Goal: Information Seeking & Learning: Learn about a topic

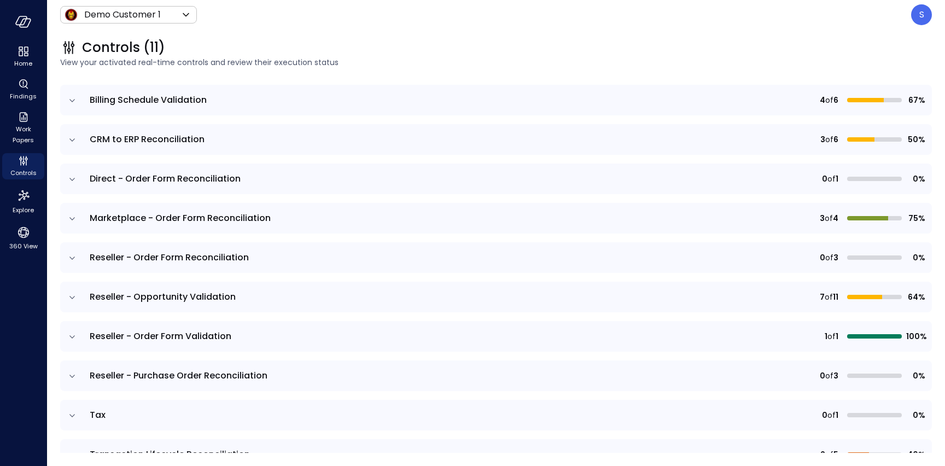
scroll to position [171, 0]
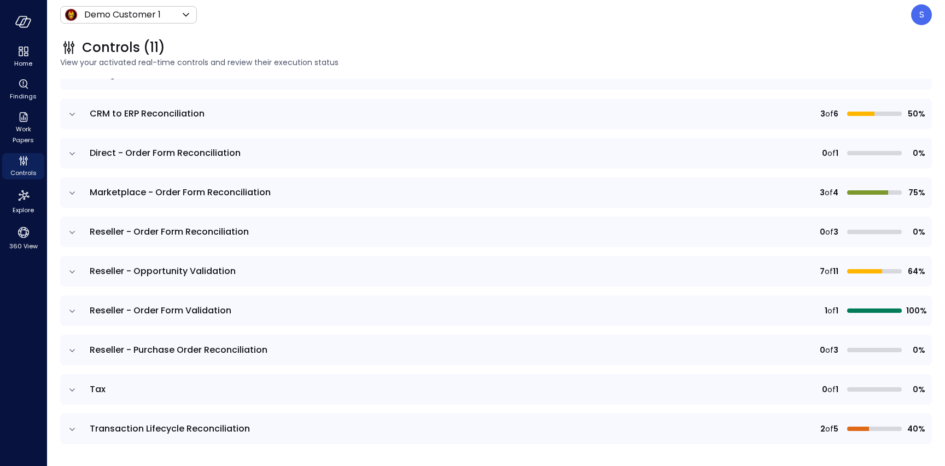
click at [72, 349] on icon "expand row" at bounding box center [72, 350] width 11 height 11
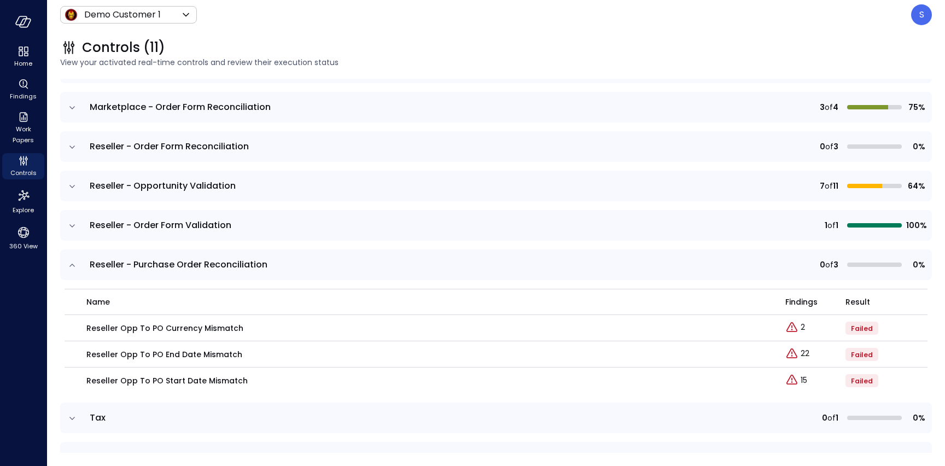
scroll to position [279, 0]
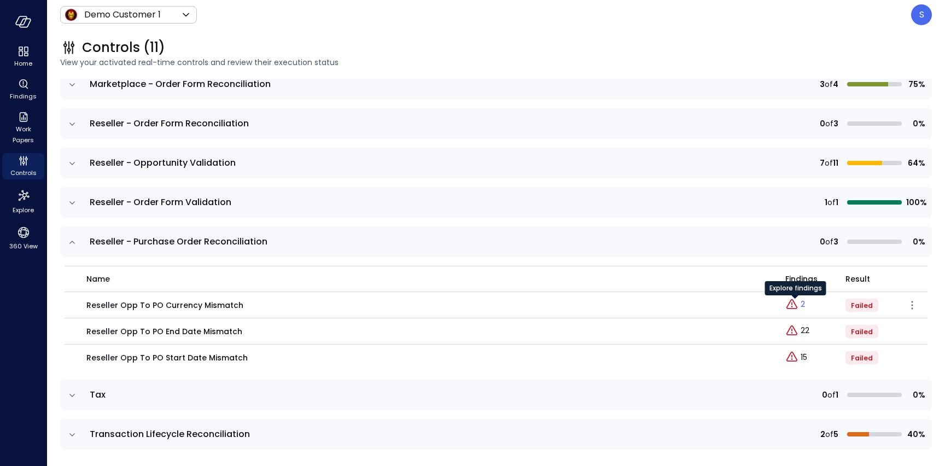
click at [801, 304] on p "2" at bounding box center [802, 303] width 4 height 11
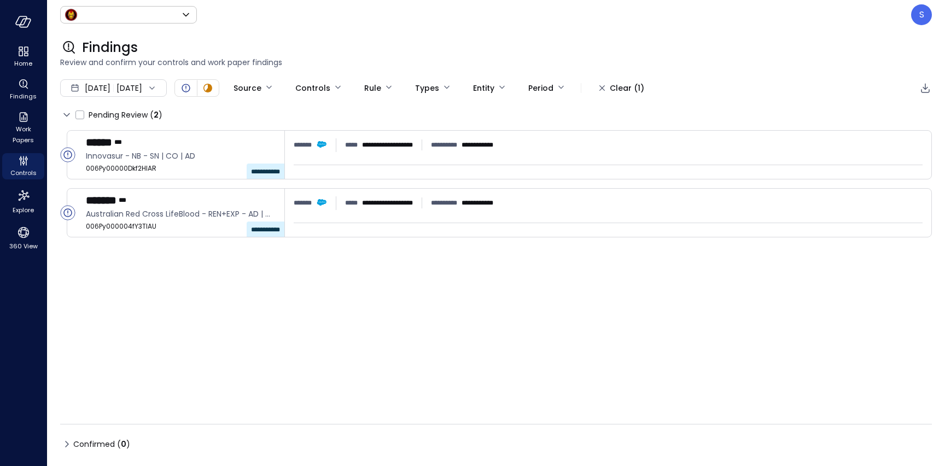
type input "*****"
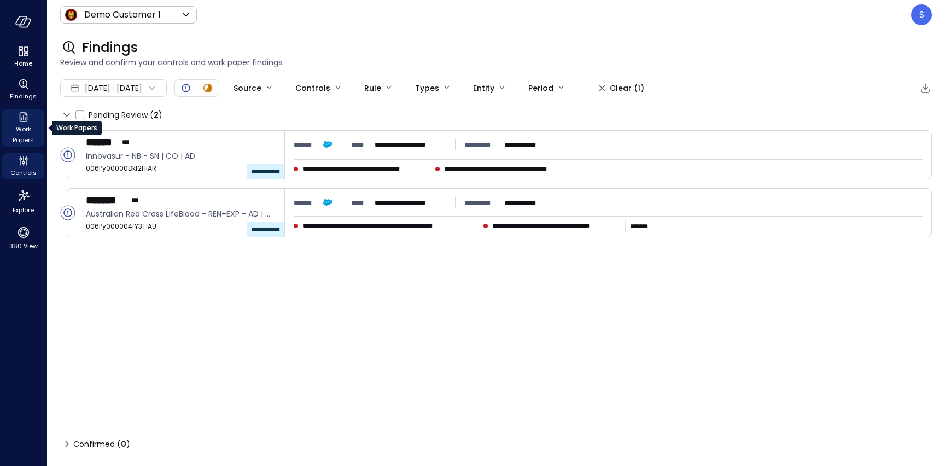
click at [24, 124] on span "Work Papers" at bounding box center [23, 135] width 33 height 22
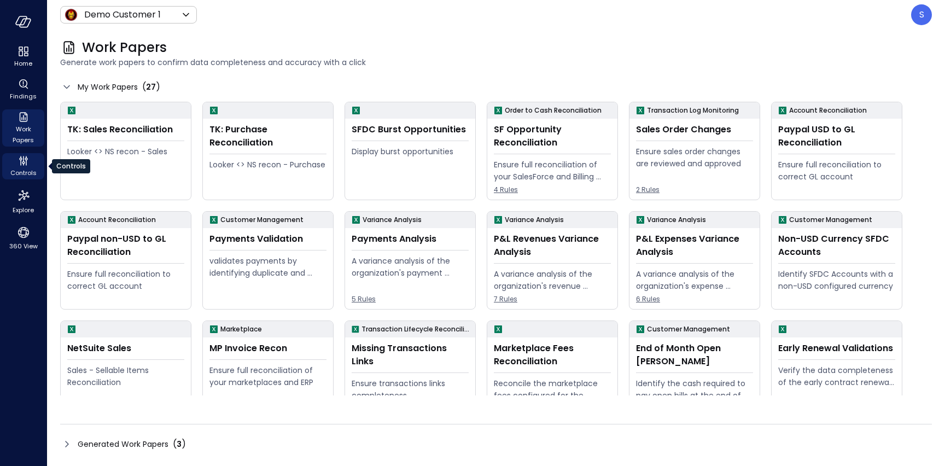
click at [25, 171] on span "Controls" at bounding box center [23, 172] width 26 height 11
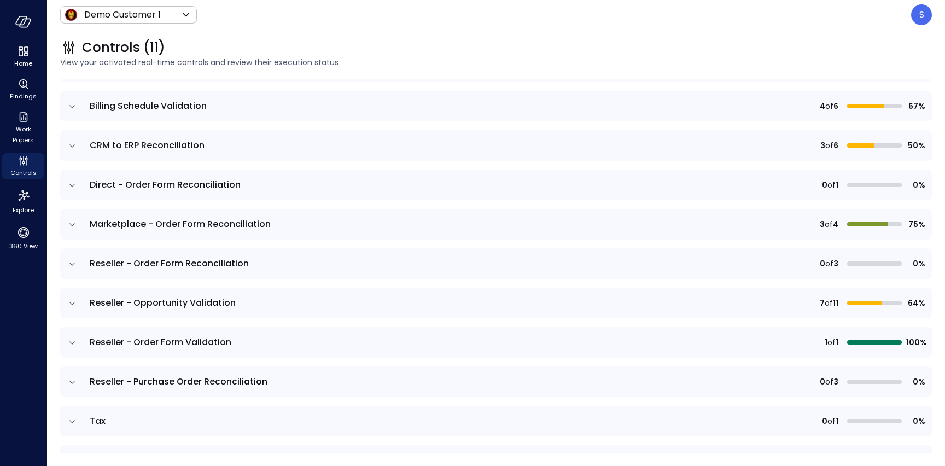
scroll to position [142, 0]
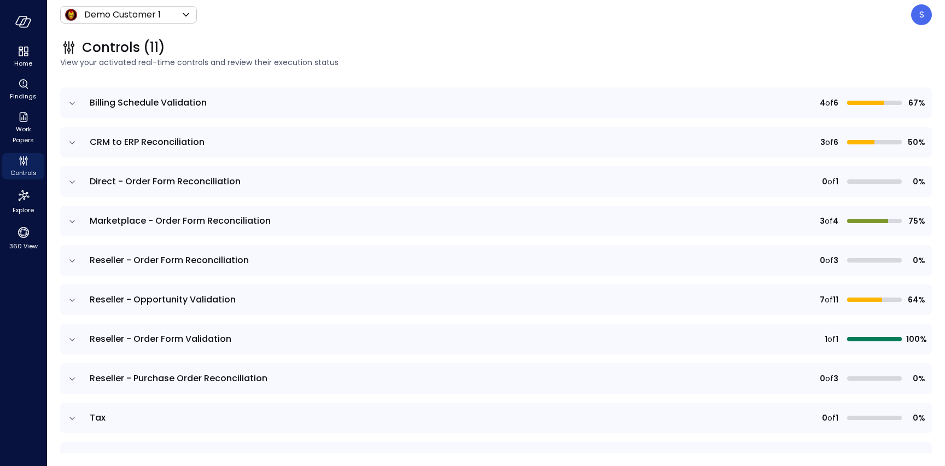
click at [70, 218] on icon "expand row" at bounding box center [72, 221] width 11 height 11
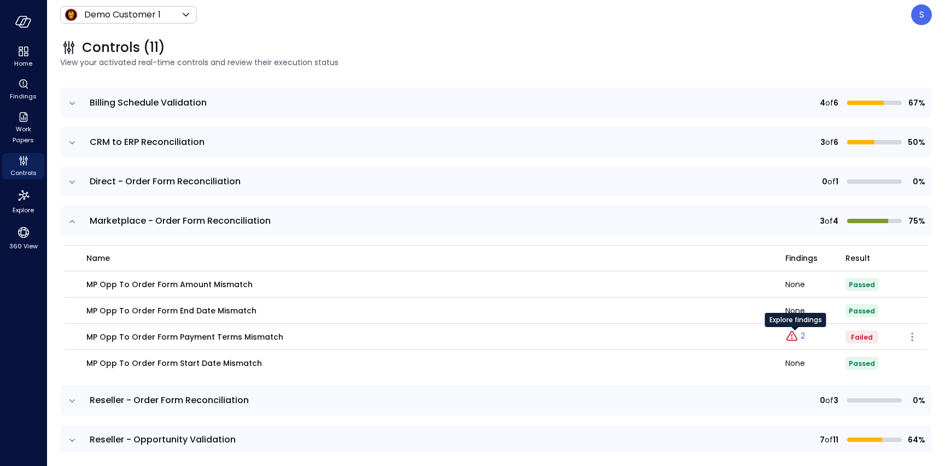
click at [801, 334] on div "Explore findings" at bounding box center [795, 324] width 61 height 22
click at [800, 336] on link "2" at bounding box center [795, 336] width 20 height 13
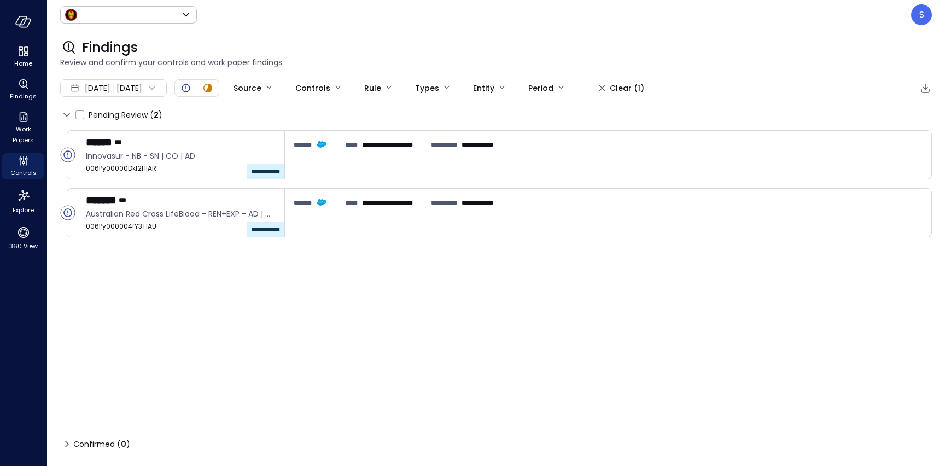
type input "*****"
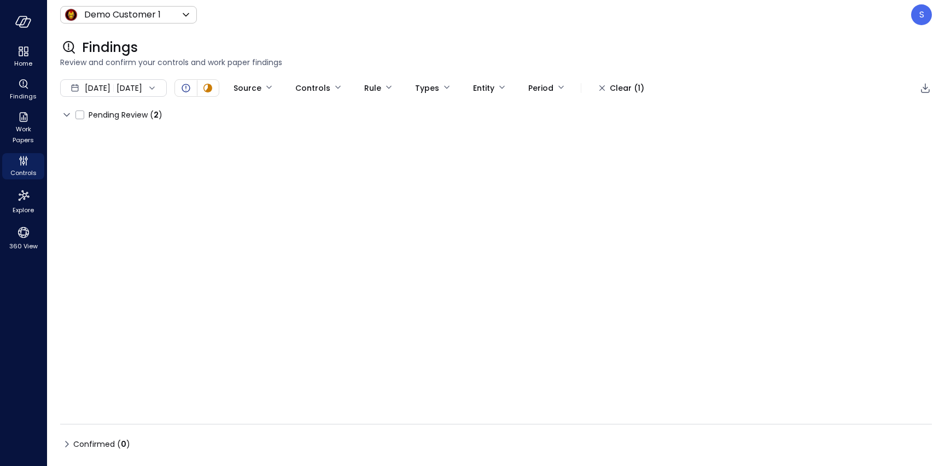
type input "****"
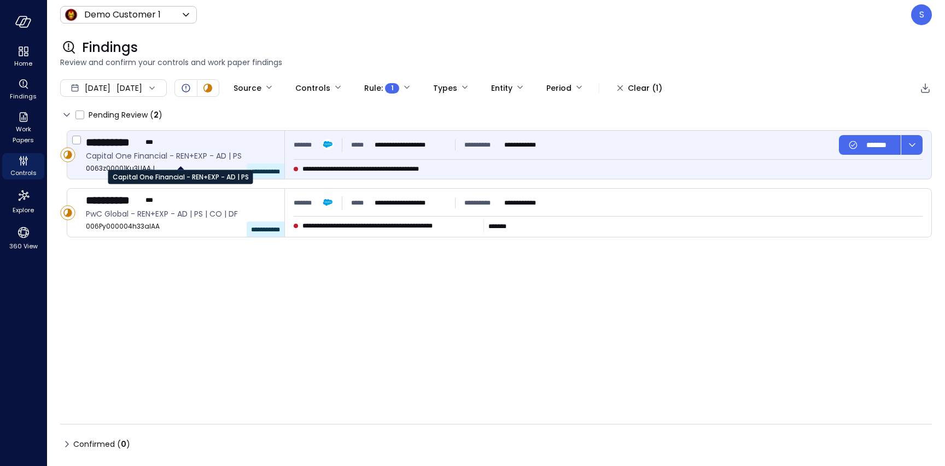
click at [132, 161] on span "Capital One Financial - REN+EXP - AD | PS" at bounding box center [181, 156] width 190 height 12
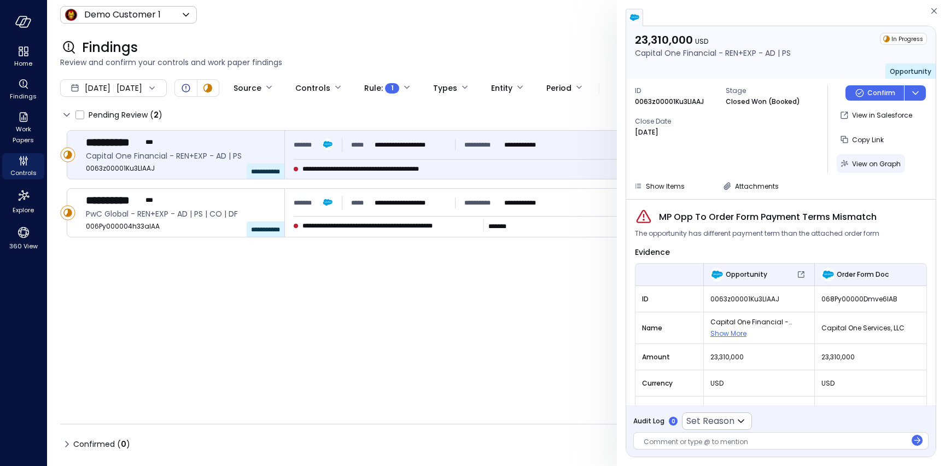
click at [870, 161] on span "View on Graph" at bounding box center [876, 163] width 49 height 9
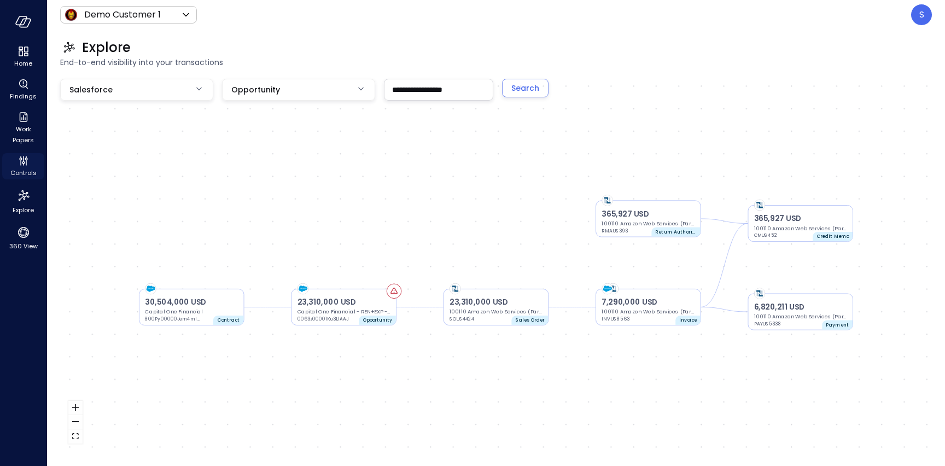
click at [24, 170] on span "Controls" at bounding box center [23, 172] width 26 height 11
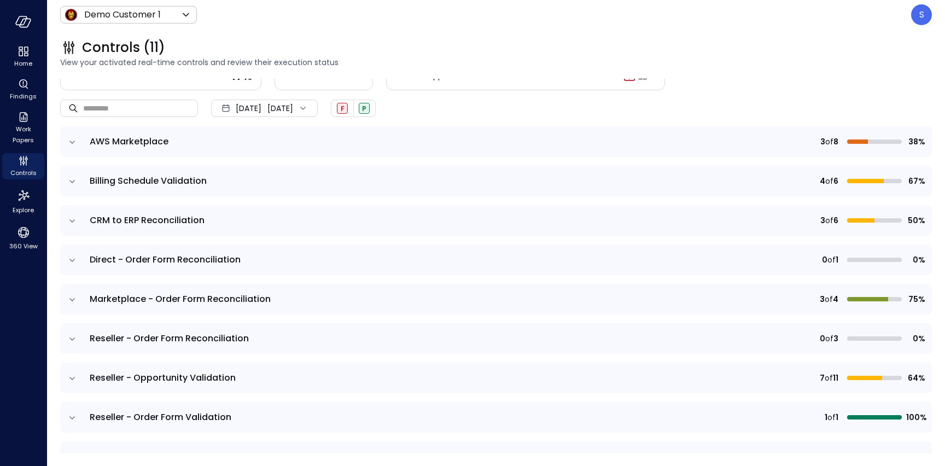
scroll to position [75, 0]
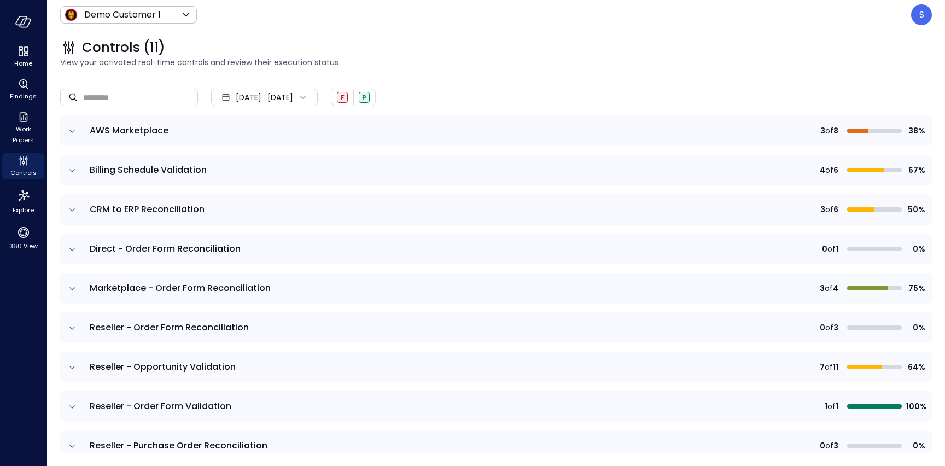
click at [72, 131] on icon "expand row" at bounding box center [71, 131] width 5 height 3
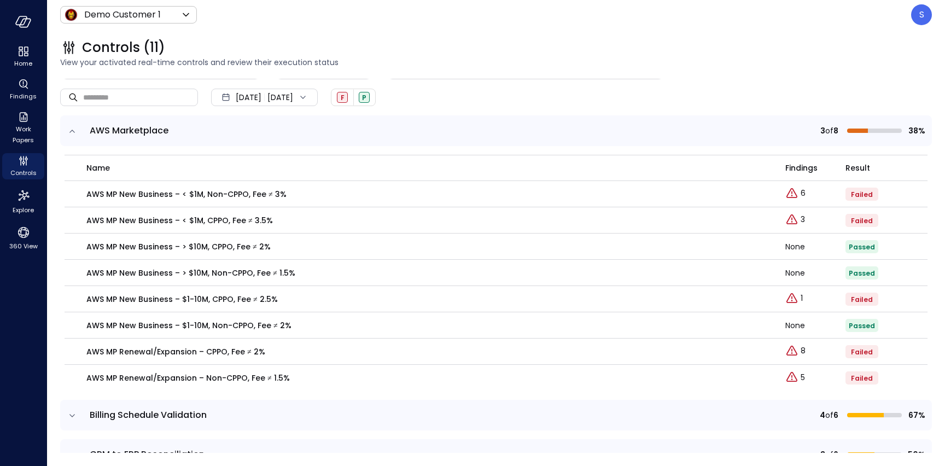
click at [69, 132] on icon "expand row" at bounding box center [72, 131] width 11 height 11
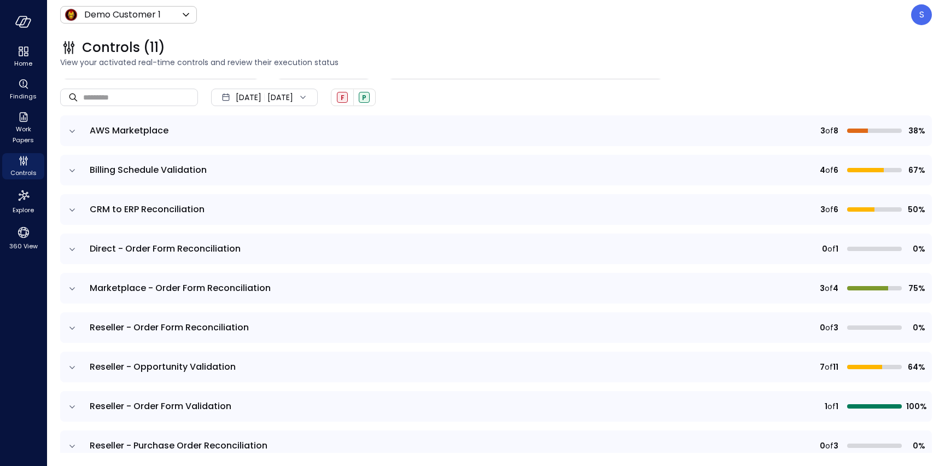
click at [71, 167] on icon "expand row" at bounding box center [72, 170] width 11 height 11
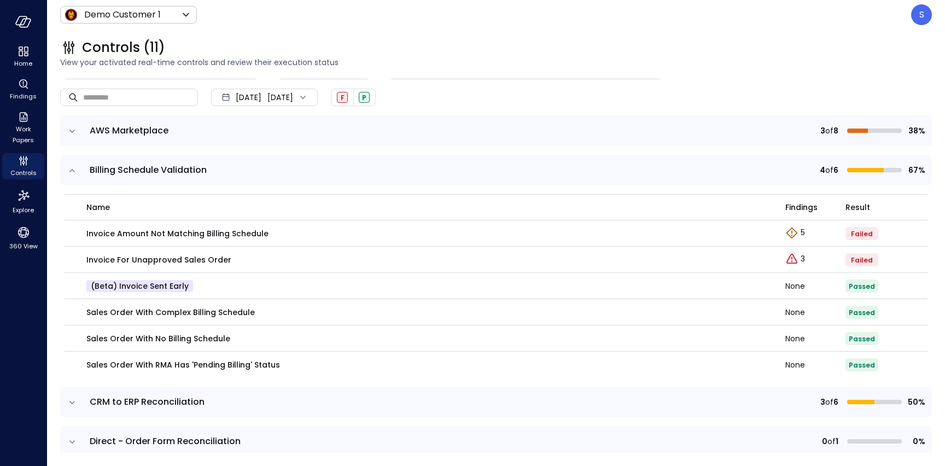
click at [71, 167] on icon "expand row" at bounding box center [72, 170] width 11 height 11
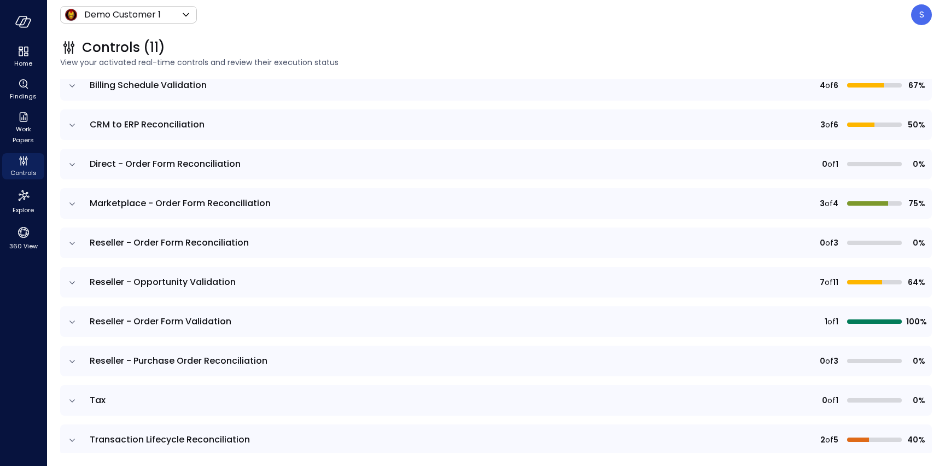
scroll to position [156, 0]
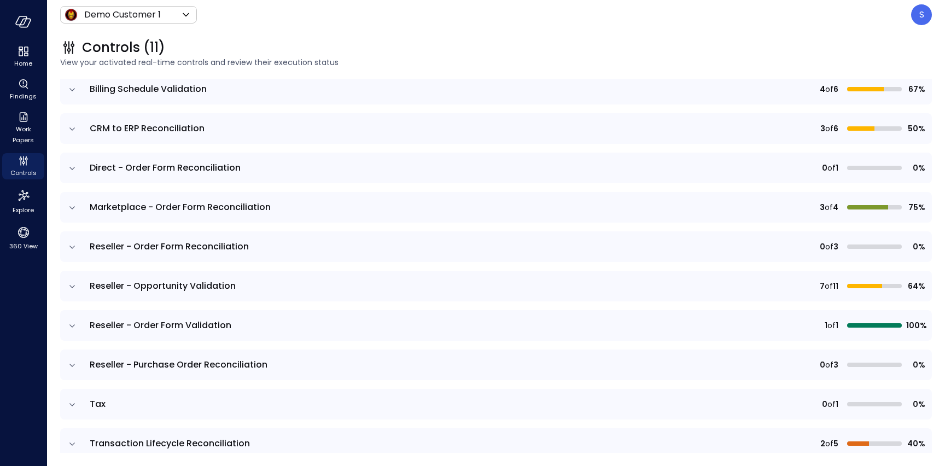
click at [71, 206] on icon "expand row" at bounding box center [71, 207] width 5 height 3
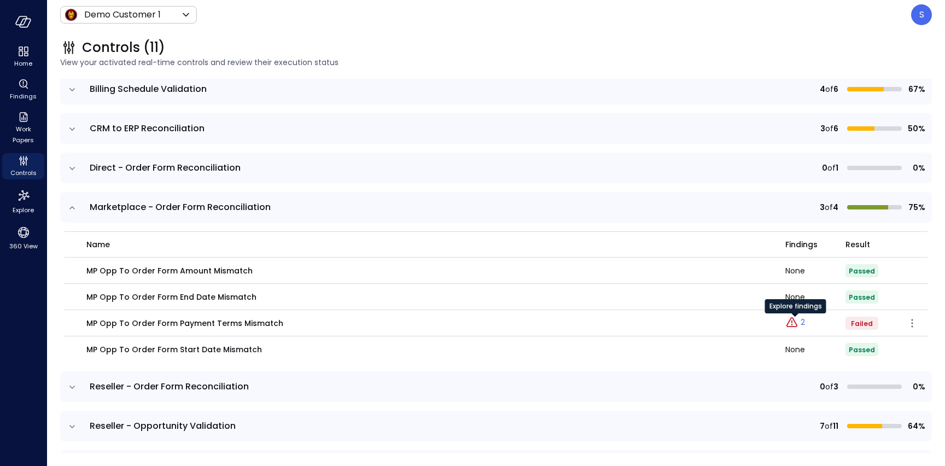
click at [802, 322] on p "2" at bounding box center [802, 322] width 4 height 11
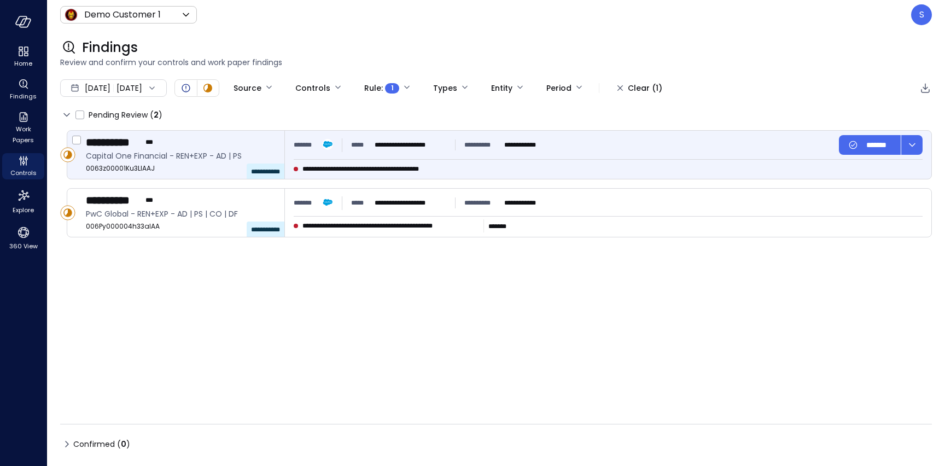
click at [525, 167] on div "**********" at bounding box center [494, 168] width 400 height 11
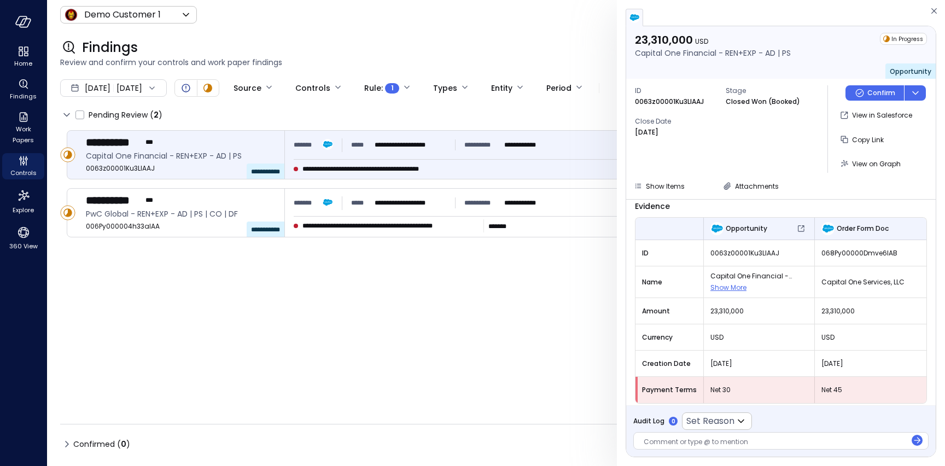
scroll to position [52, 0]
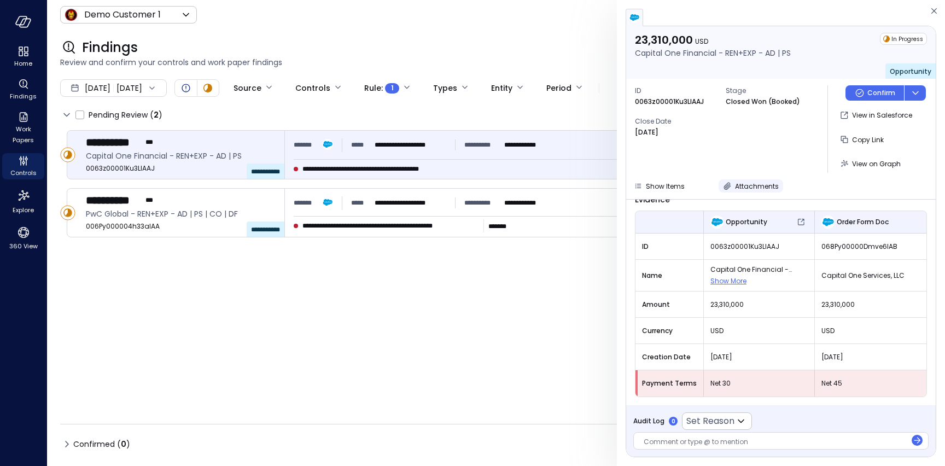
click at [723, 186] on icon "button" at bounding box center [727, 185] width 11 height 11
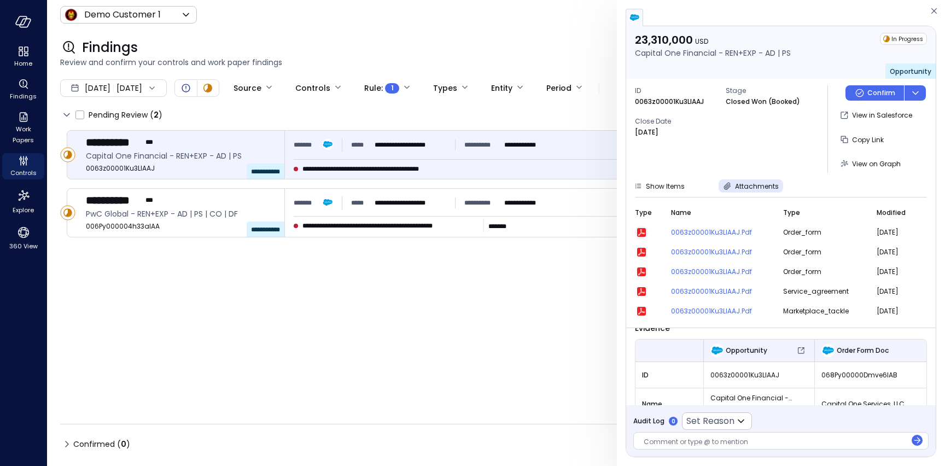
click at [641, 231] on icon "button" at bounding box center [641, 232] width 9 height 9
click at [662, 443] on div at bounding box center [774, 442] width 262 height 11
click at [746, 418] on icon at bounding box center [740, 420] width 13 height 13
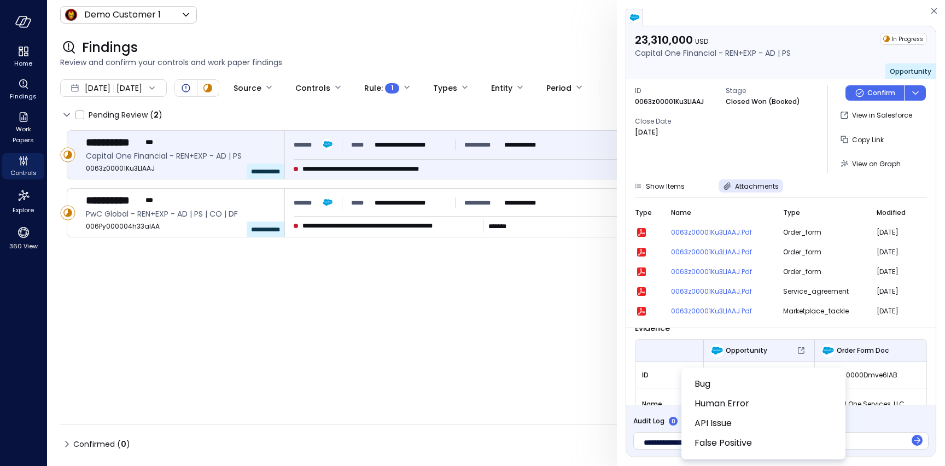
click at [443, 85] on div at bounding box center [472, 233] width 945 height 466
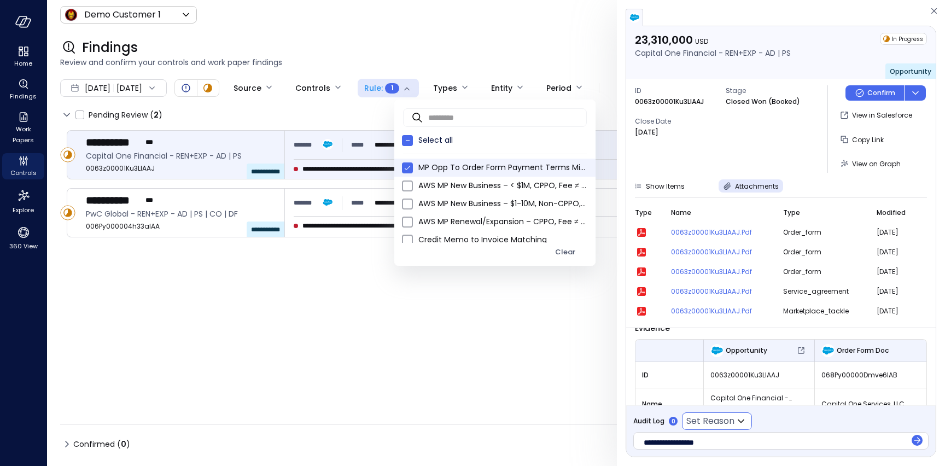
click at [443, 85] on body "**********" at bounding box center [472, 233] width 945 height 466
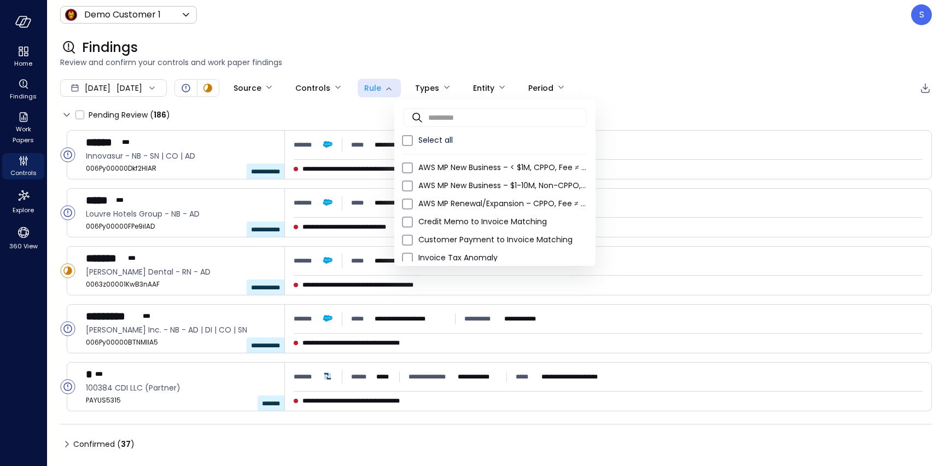
click at [359, 118] on div at bounding box center [472, 233] width 945 height 466
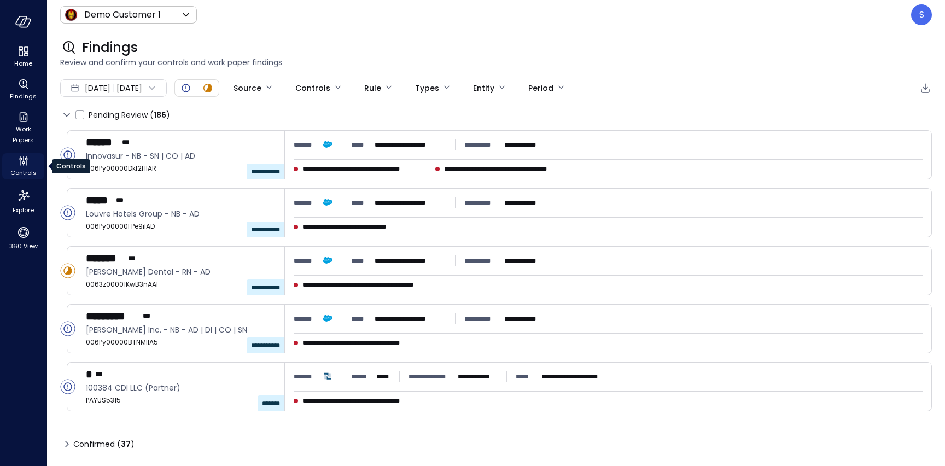
click at [24, 173] on span "Controls" at bounding box center [23, 172] width 26 height 11
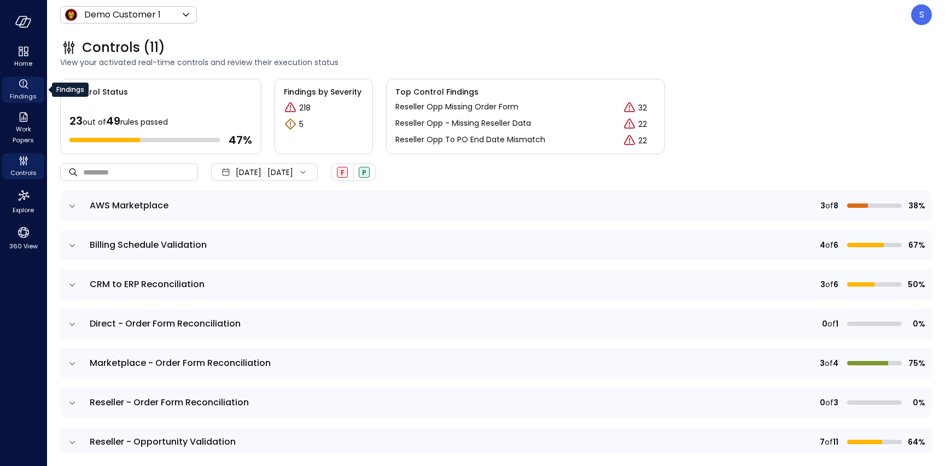
click at [19, 90] on icon "Findings" at bounding box center [23, 84] width 13 height 13
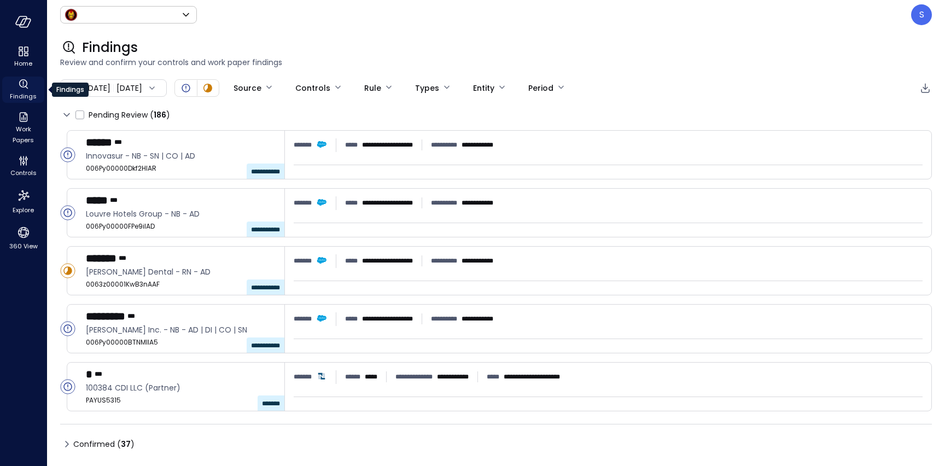
type input "*****"
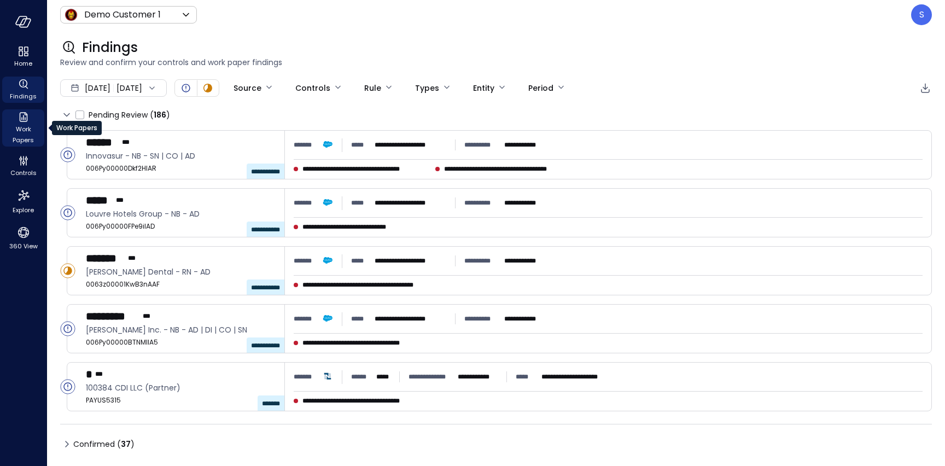
click at [23, 134] on span "Work Papers" at bounding box center [23, 135] width 33 height 22
